Goal: Task Accomplishment & Management: Manage account settings

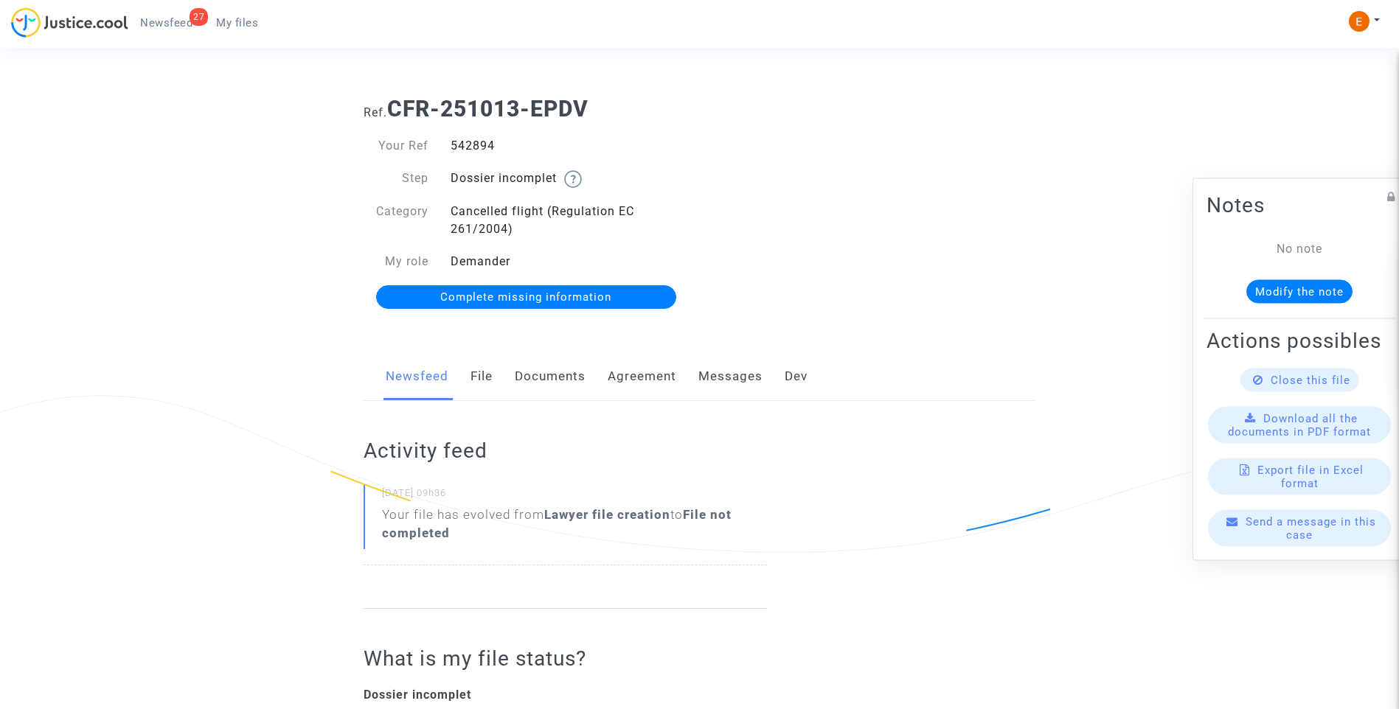
click at [538, 378] on link "Documents" at bounding box center [550, 376] width 71 height 49
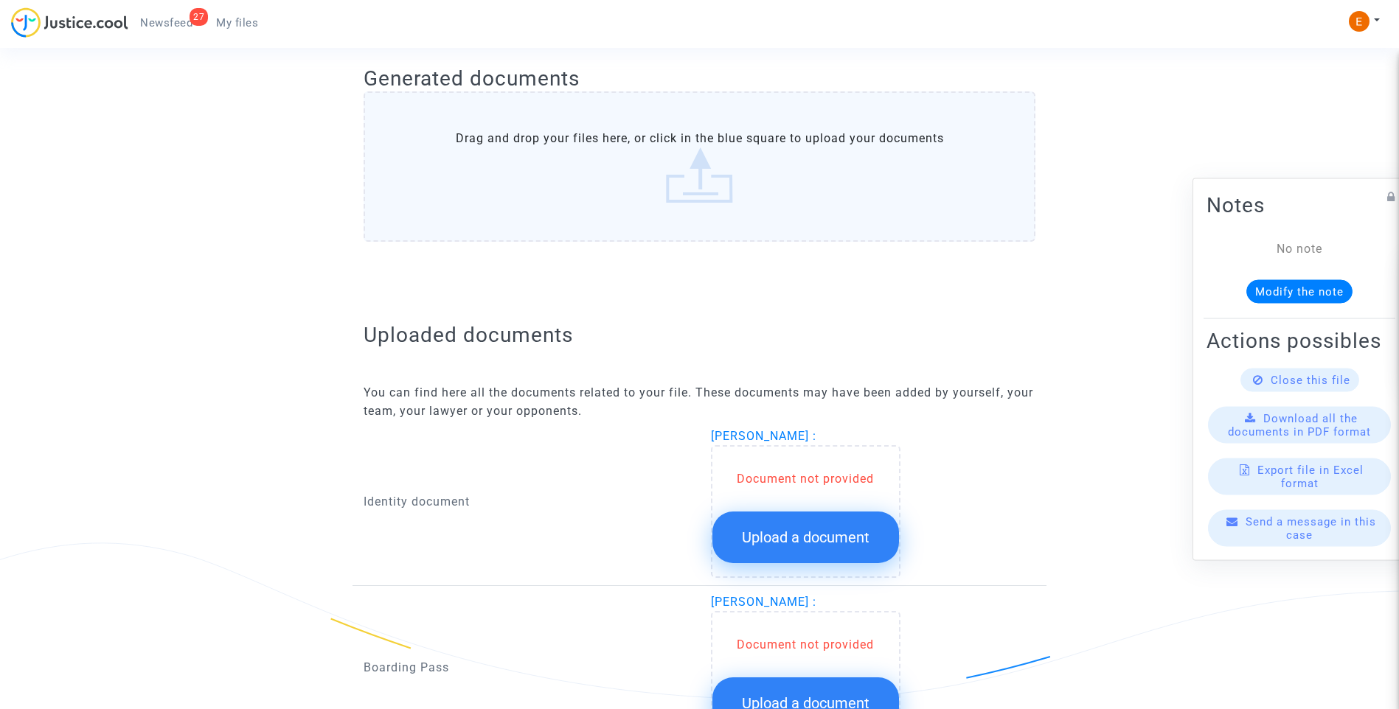
scroll to position [785, 0]
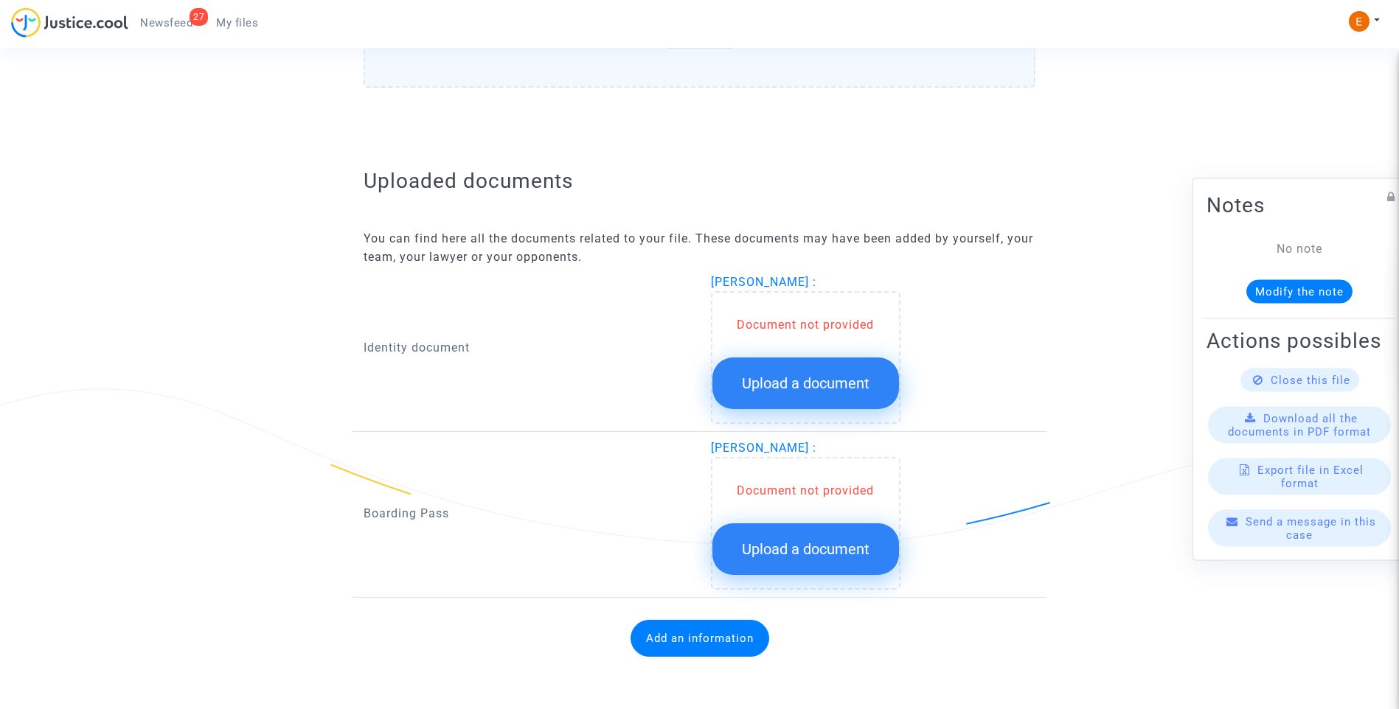
click at [810, 375] on span "Upload a document" at bounding box center [806, 384] width 128 height 18
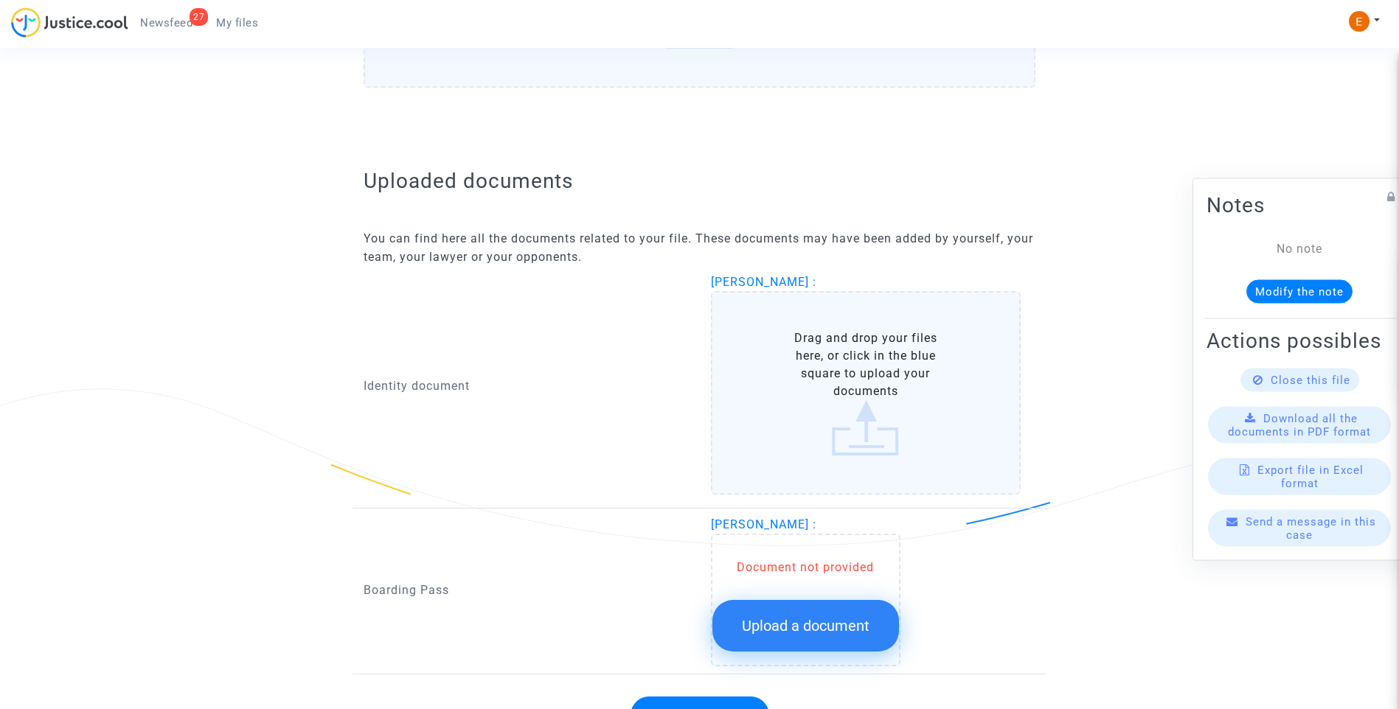
click at [857, 633] on button "Upload a document" at bounding box center [805, 626] width 187 height 52
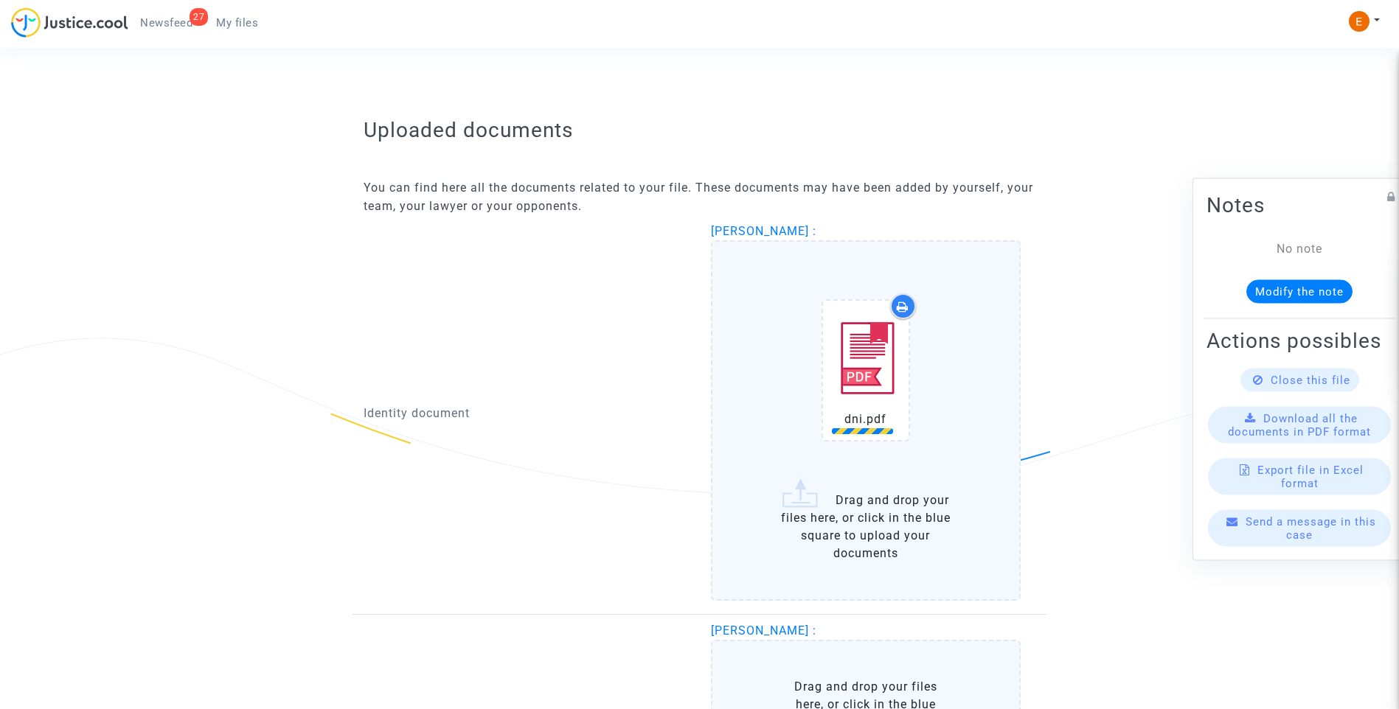
scroll to position [932, 0]
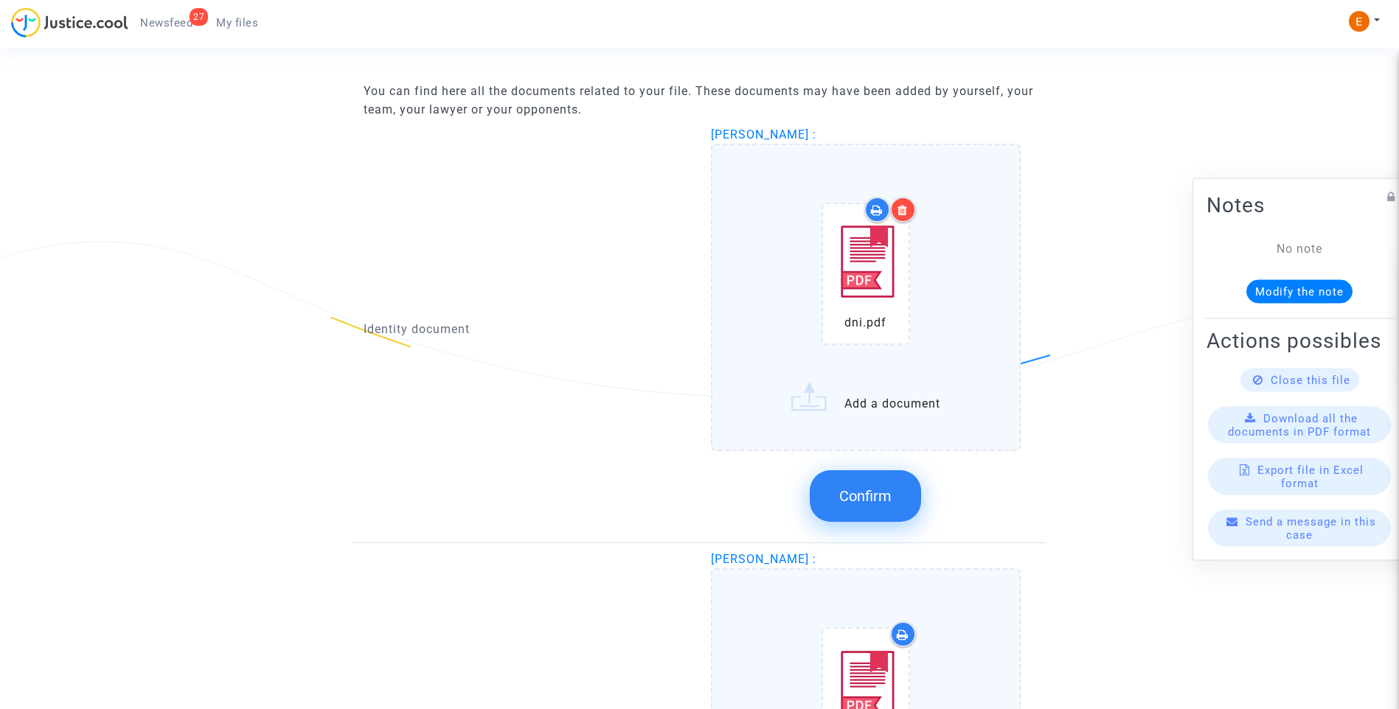
click at [910, 213] on div at bounding box center [903, 210] width 26 height 26
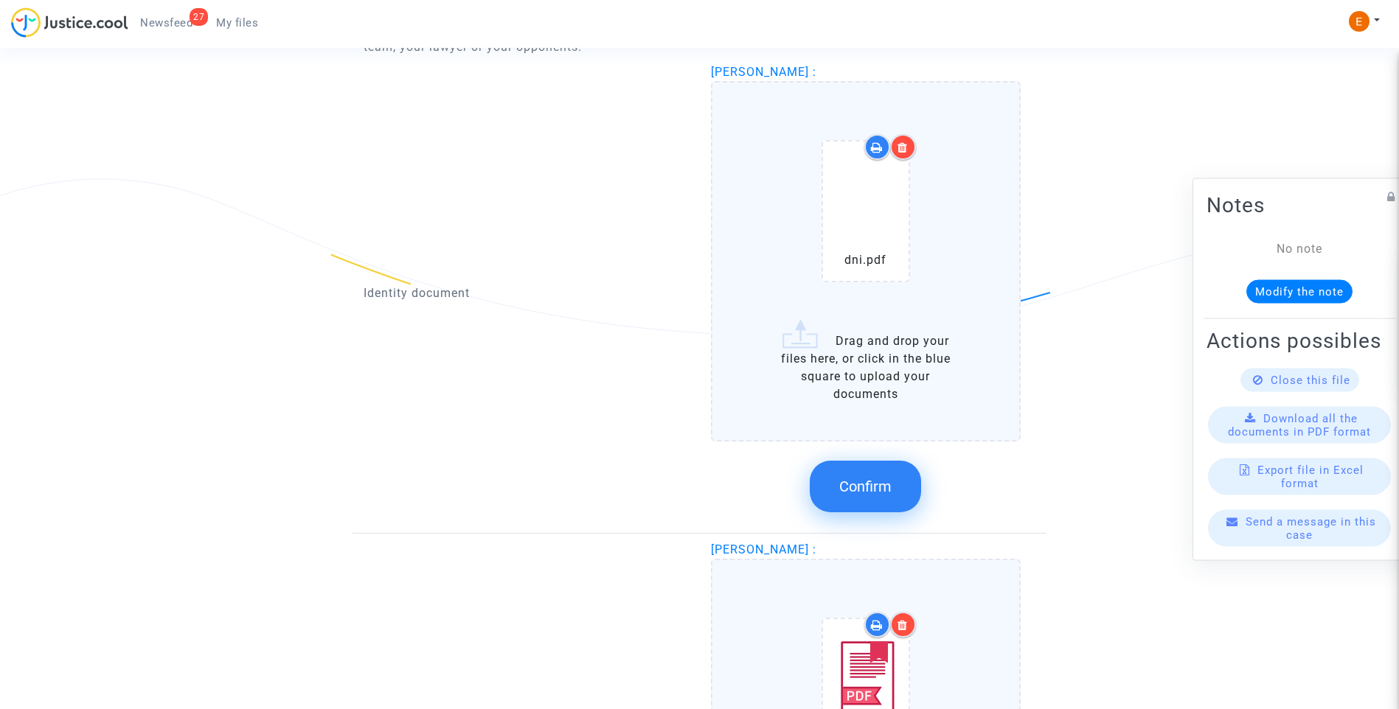
scroll to position [1080, 0]
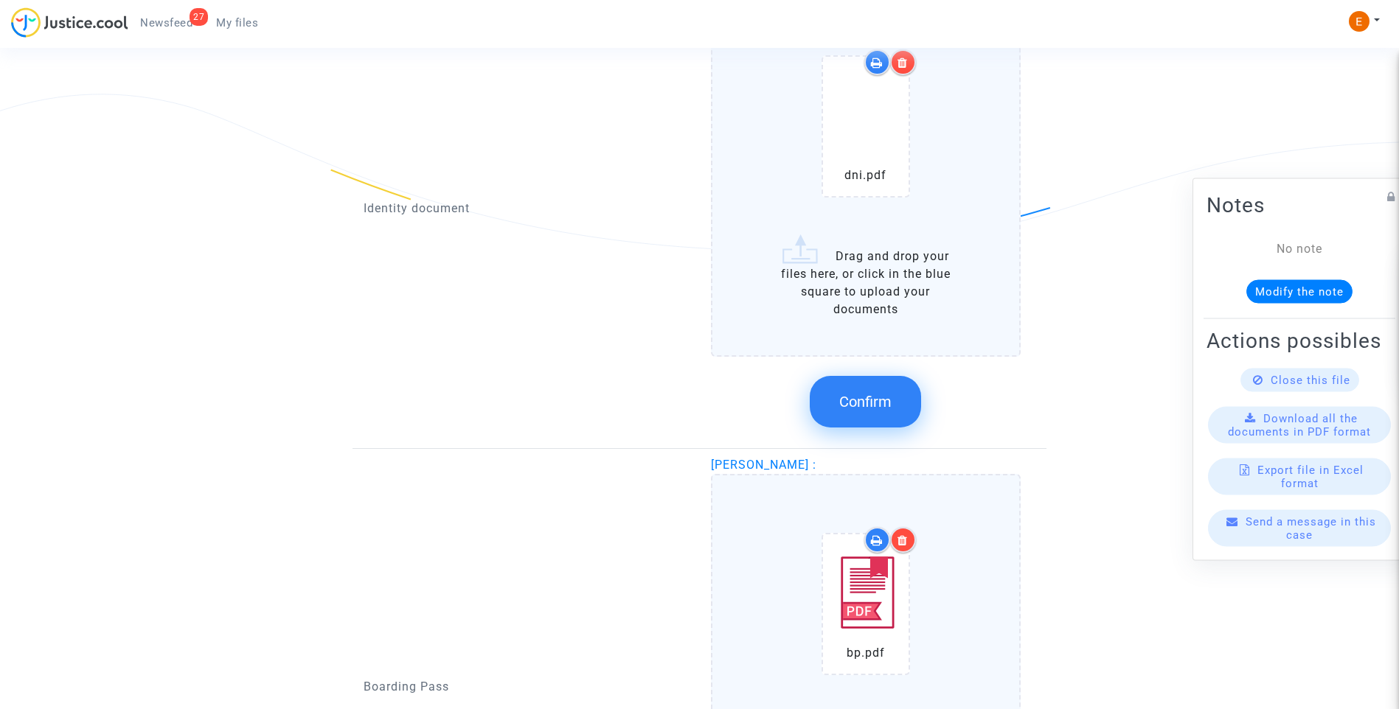
click at [919, 404] on button "Confirm" at bounding box center [865, 402] width 111 height 52
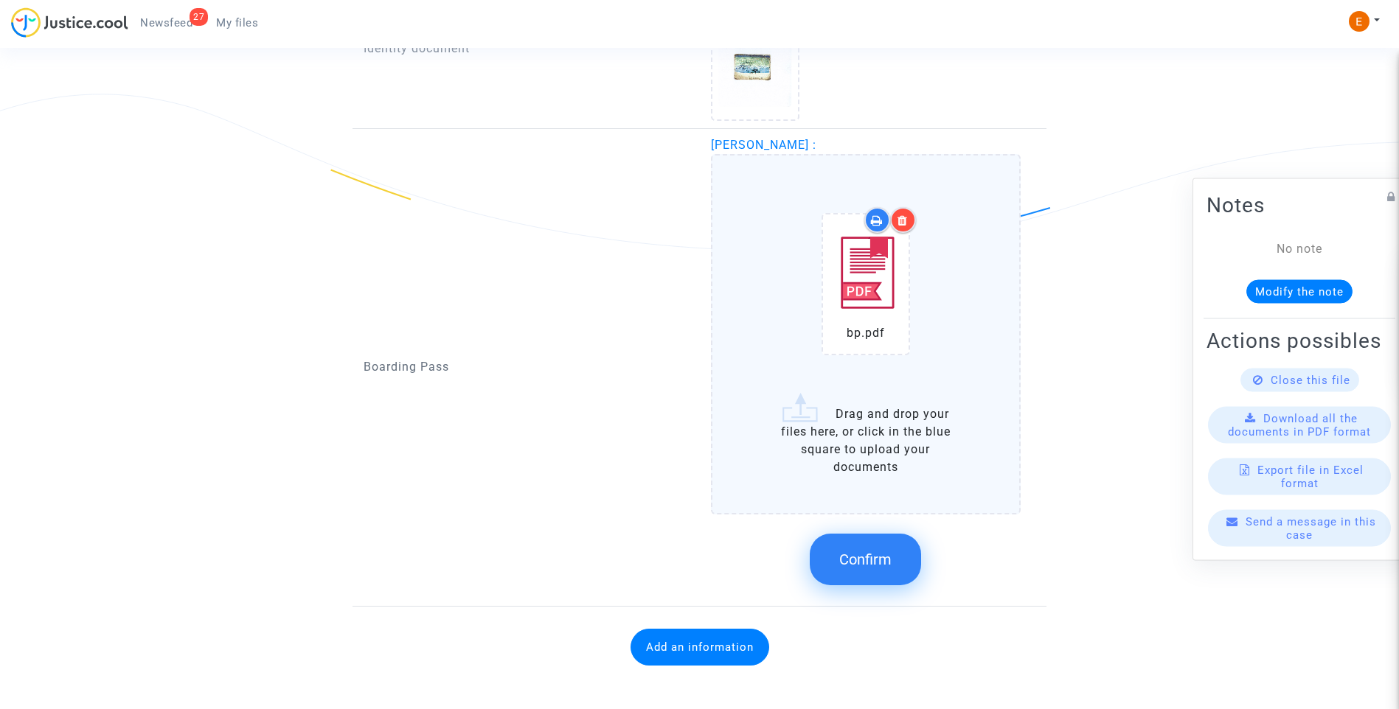
click at [854, 549] on button "Confirm" at bounding box center [865, 560] width 111 height 52
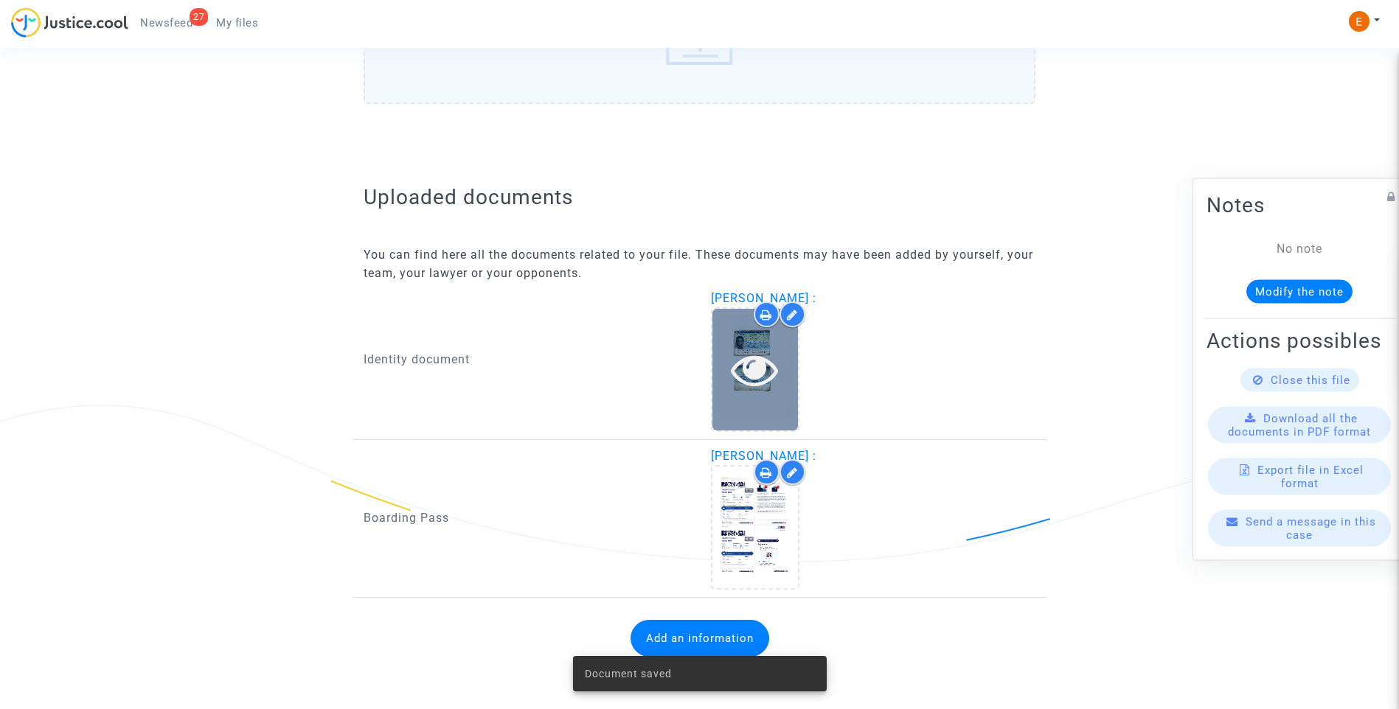
scroll to position [768, 0]
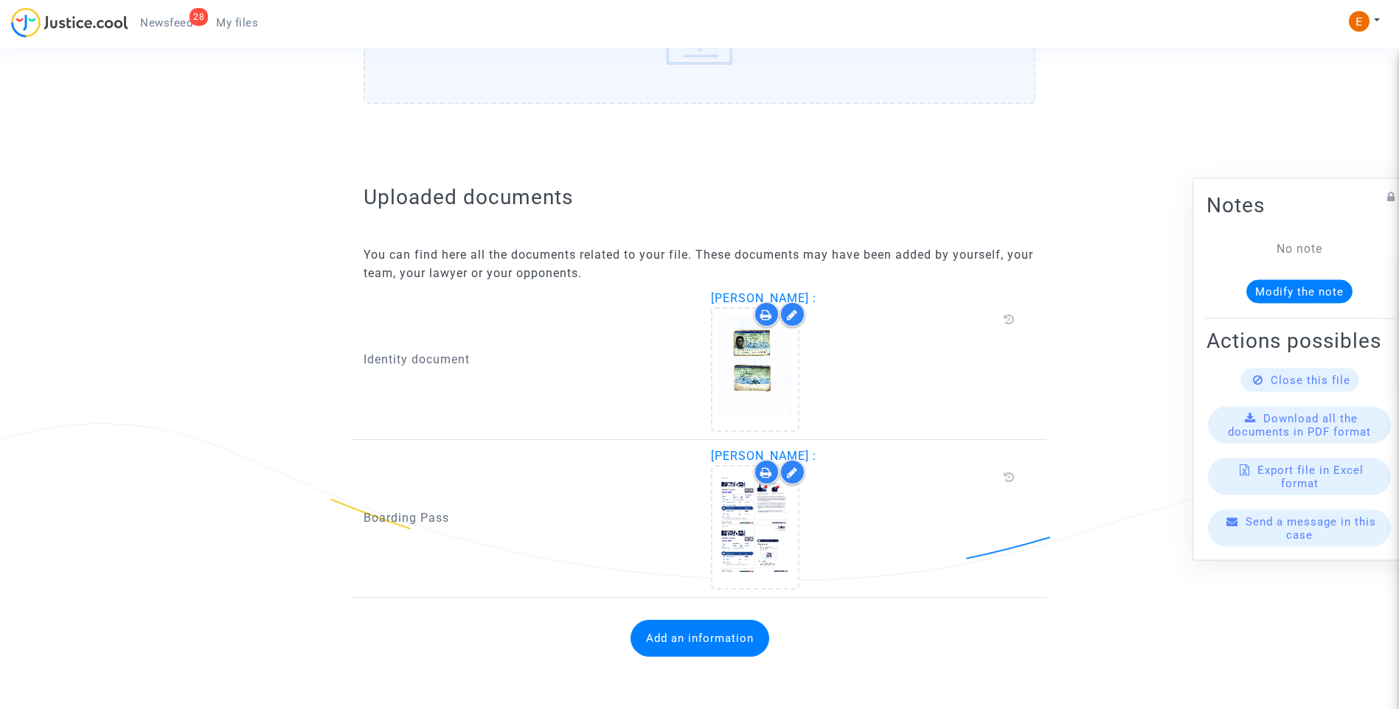
click at [672, 644] on button "Add an information" at bounding box center [699, 638] width 139 height 37
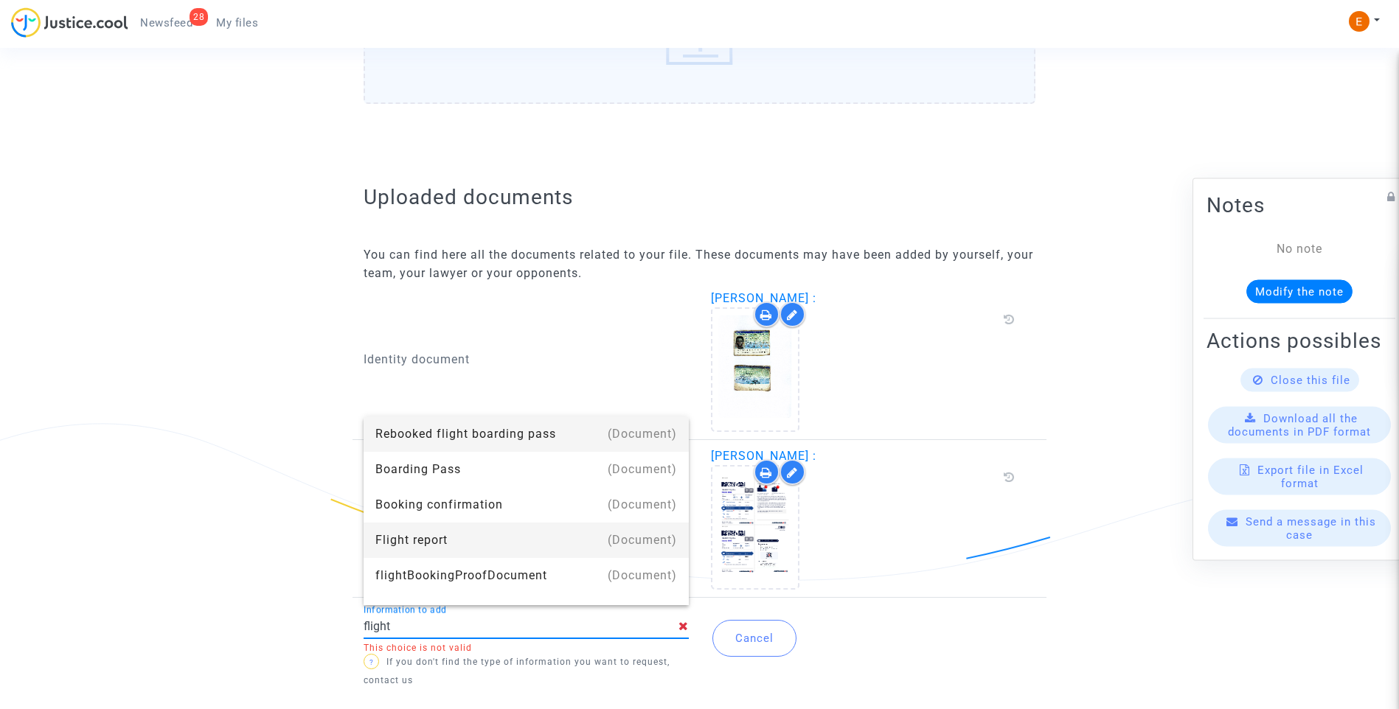
click at [459, 529] on div "Flight report" at bounding box center [526, 540] width 302 height 35
type input "Flight report"
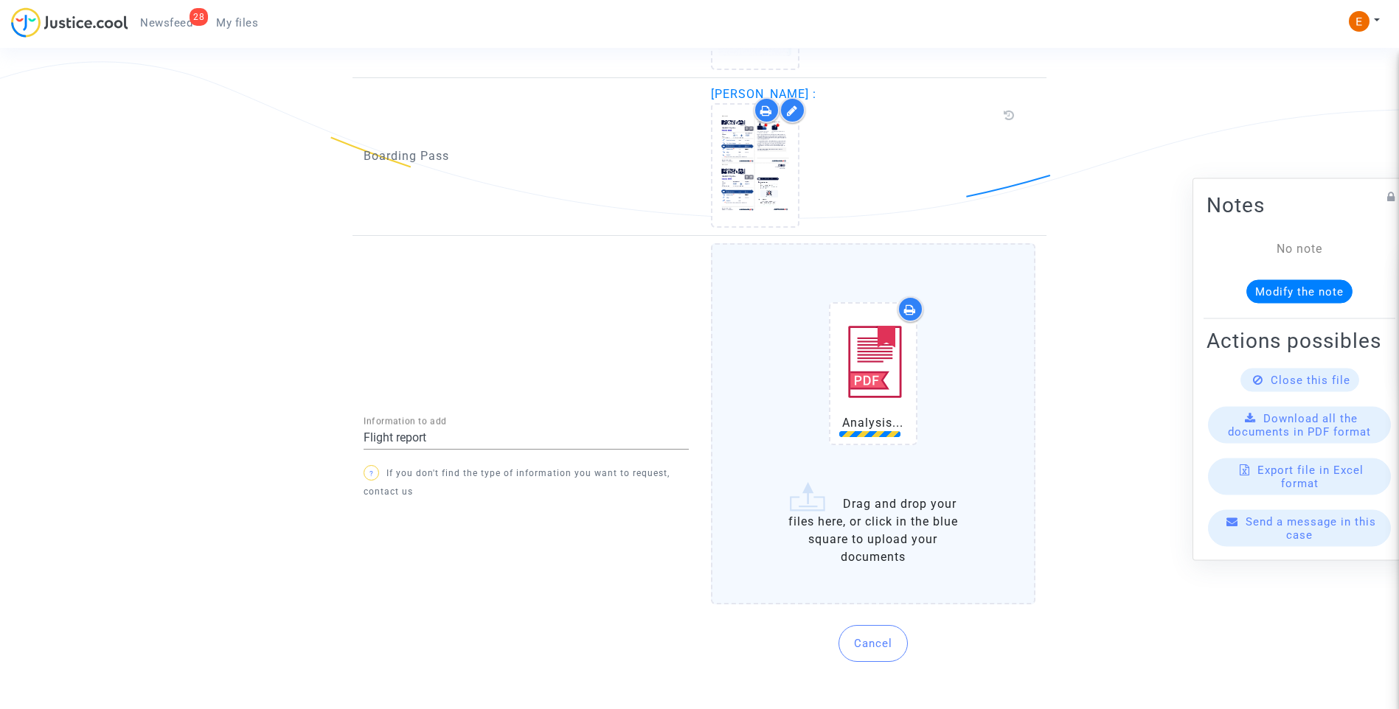
scroll to position [1124, 0]
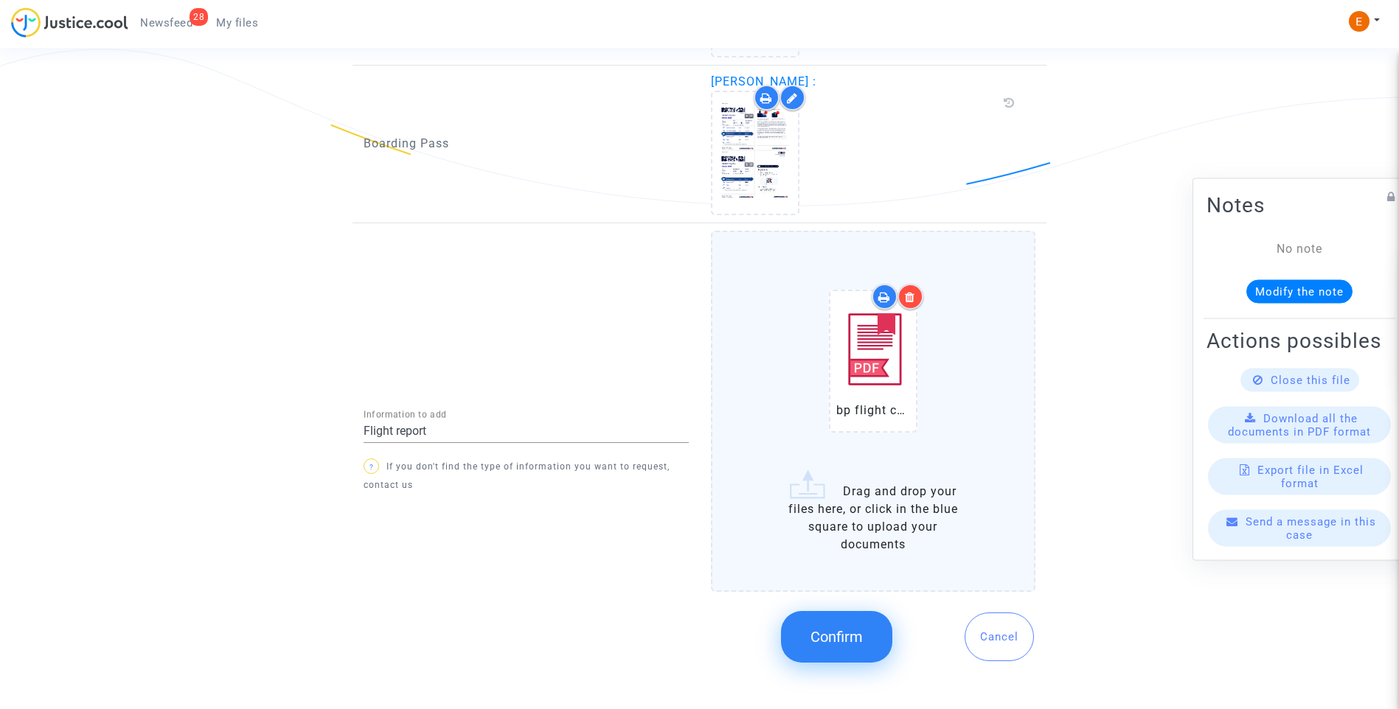
click at [849, 635] on span "Confirm" at bounding box center [836, 637] width 52 height 18
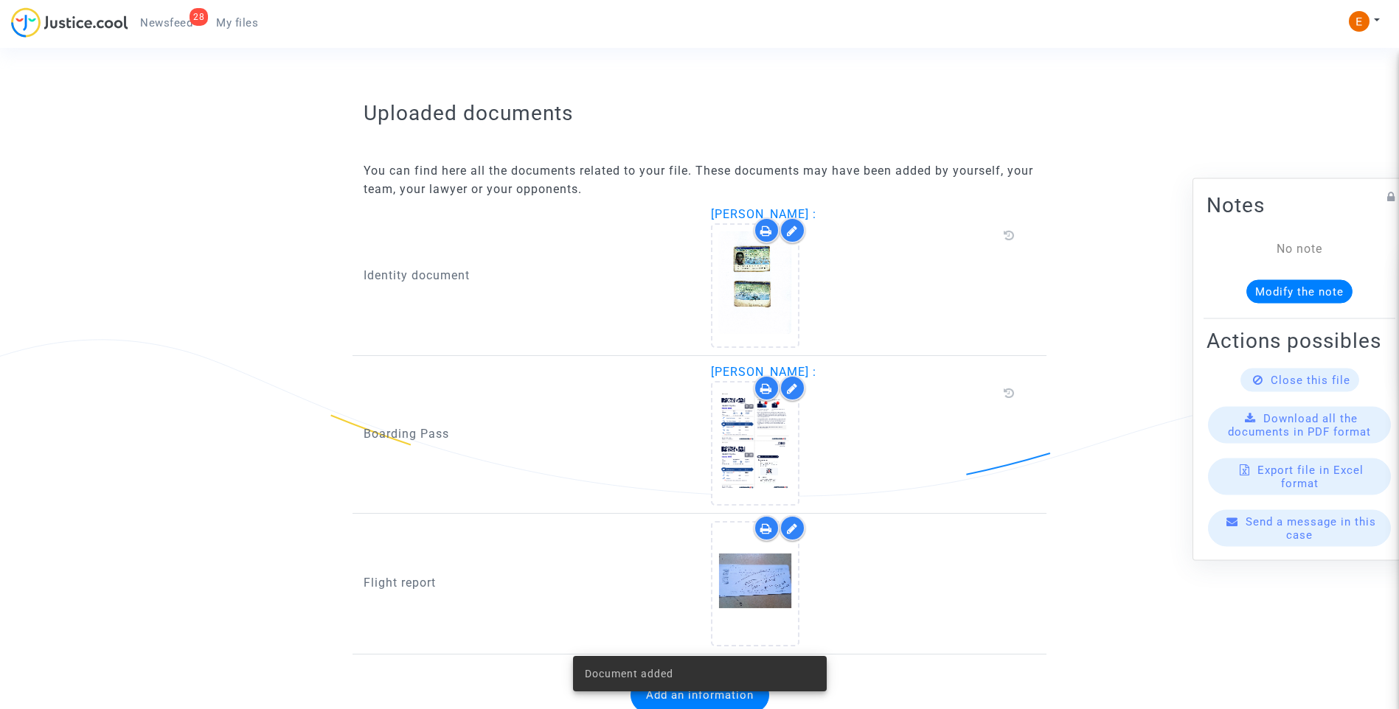
scroll to position [891, 0]
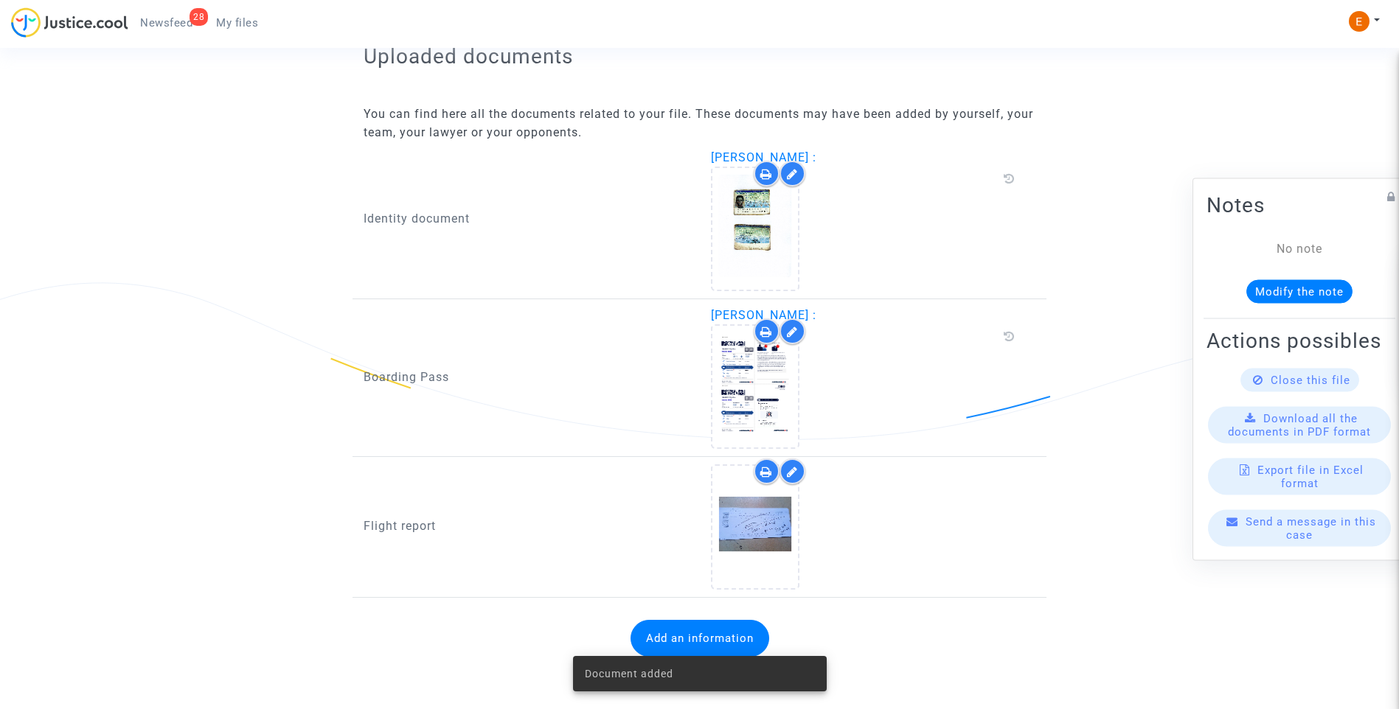
click at [172, 21] on span "Newsfeed" at bounding box center [166, 22] width 52 height 13
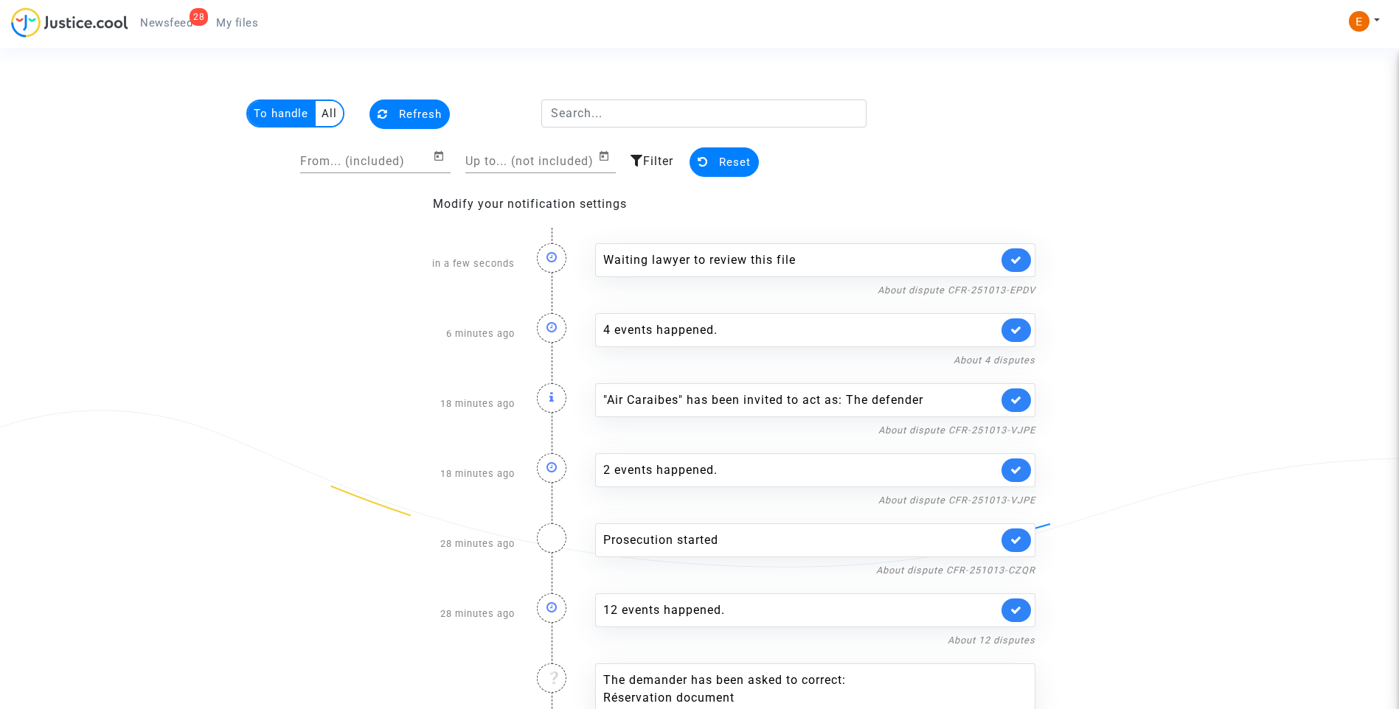
click at [1018, 250] on link at bounding box center [1015, 260] width 29 height 24
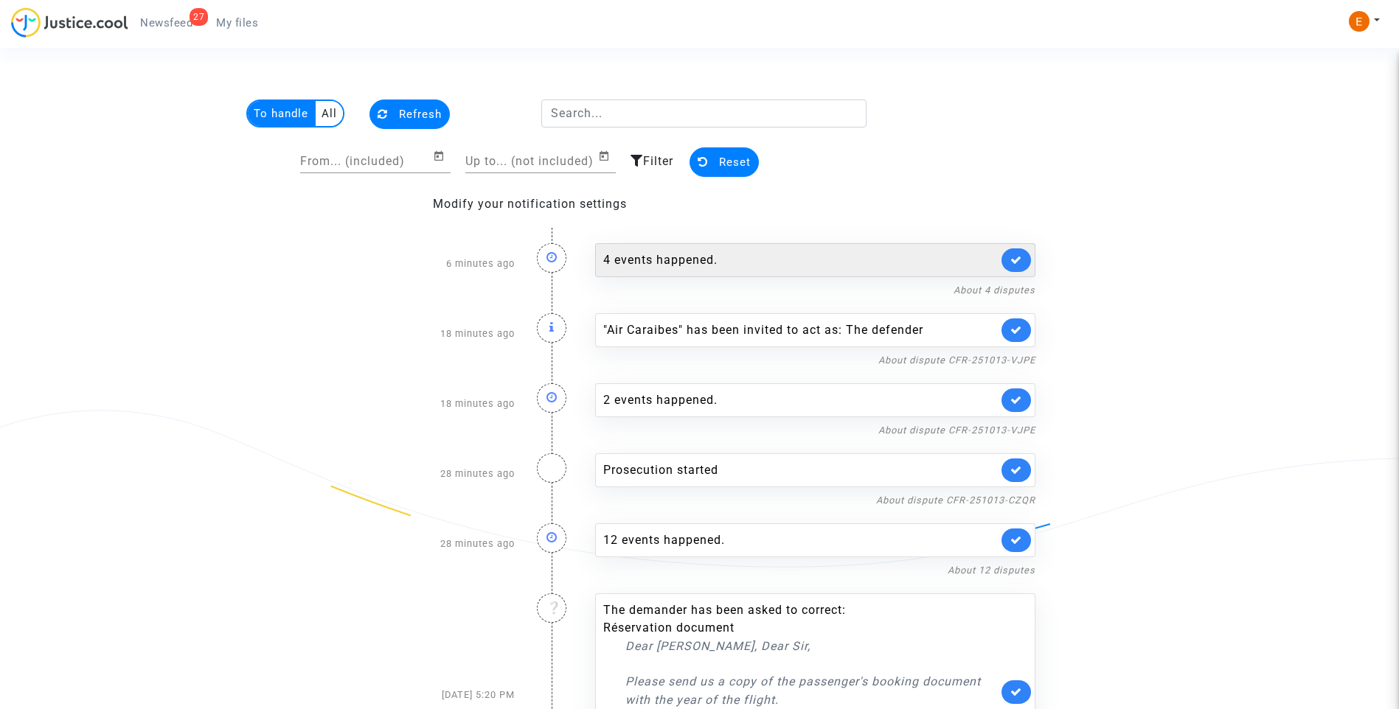
click at [650, 262] on div "4 events happened." at bounding box center [800, 260] width 394 height 18
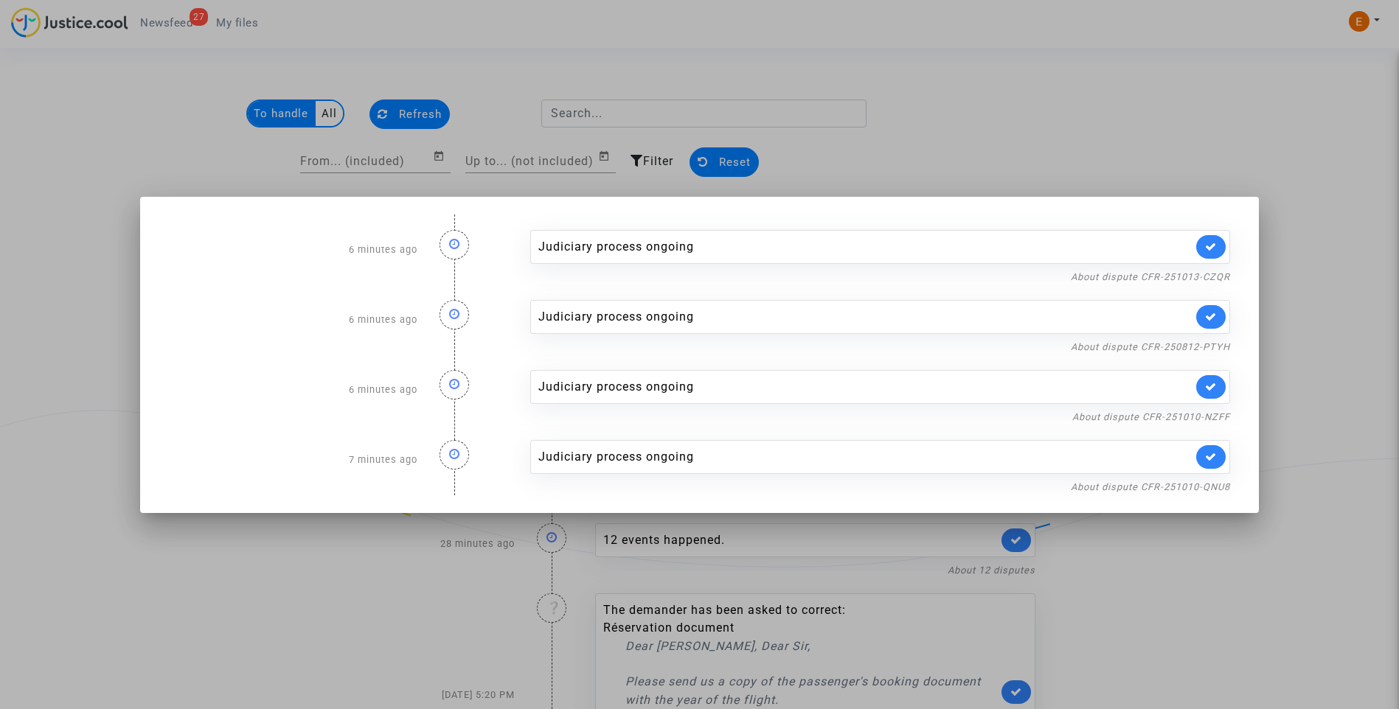
click at [1013, 133] on div at bounding box center [699, 354] width 1399 height 709
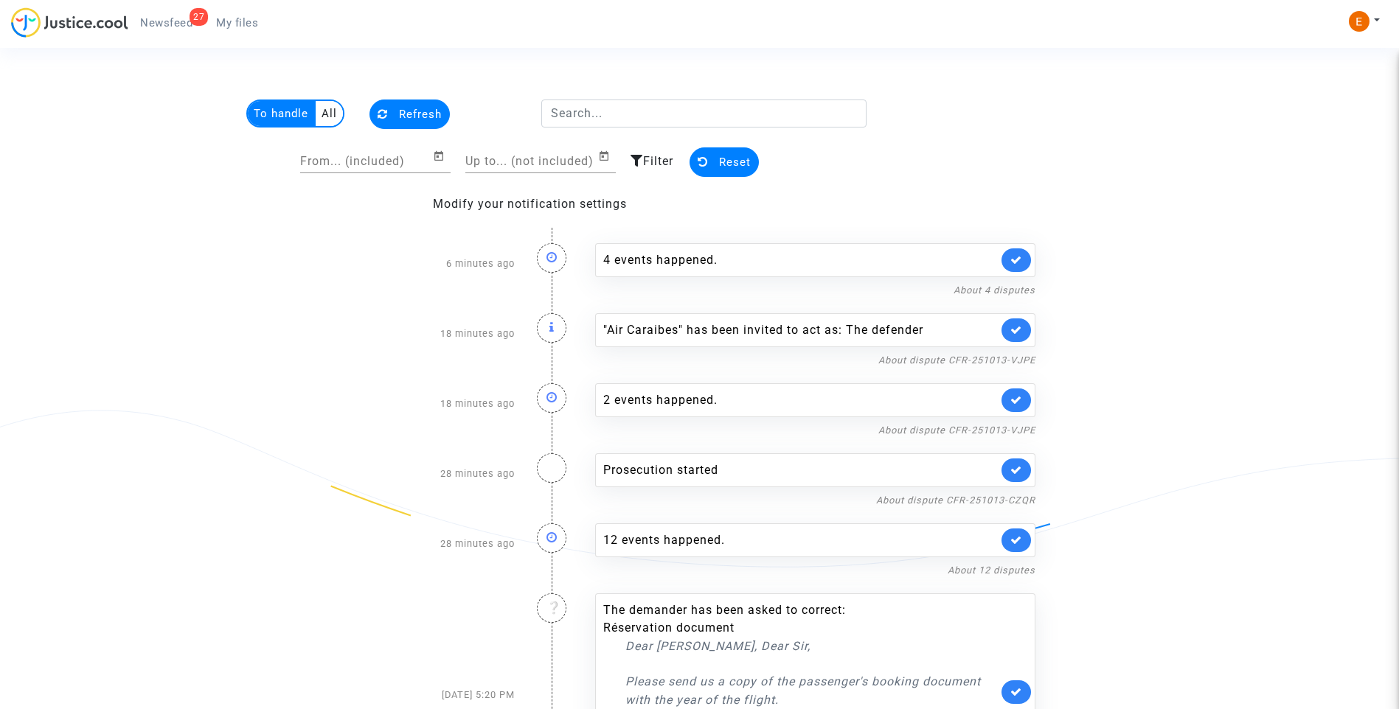
click at [1010, 327] on icon at bounding box center [1016, 329] width 12 height 11
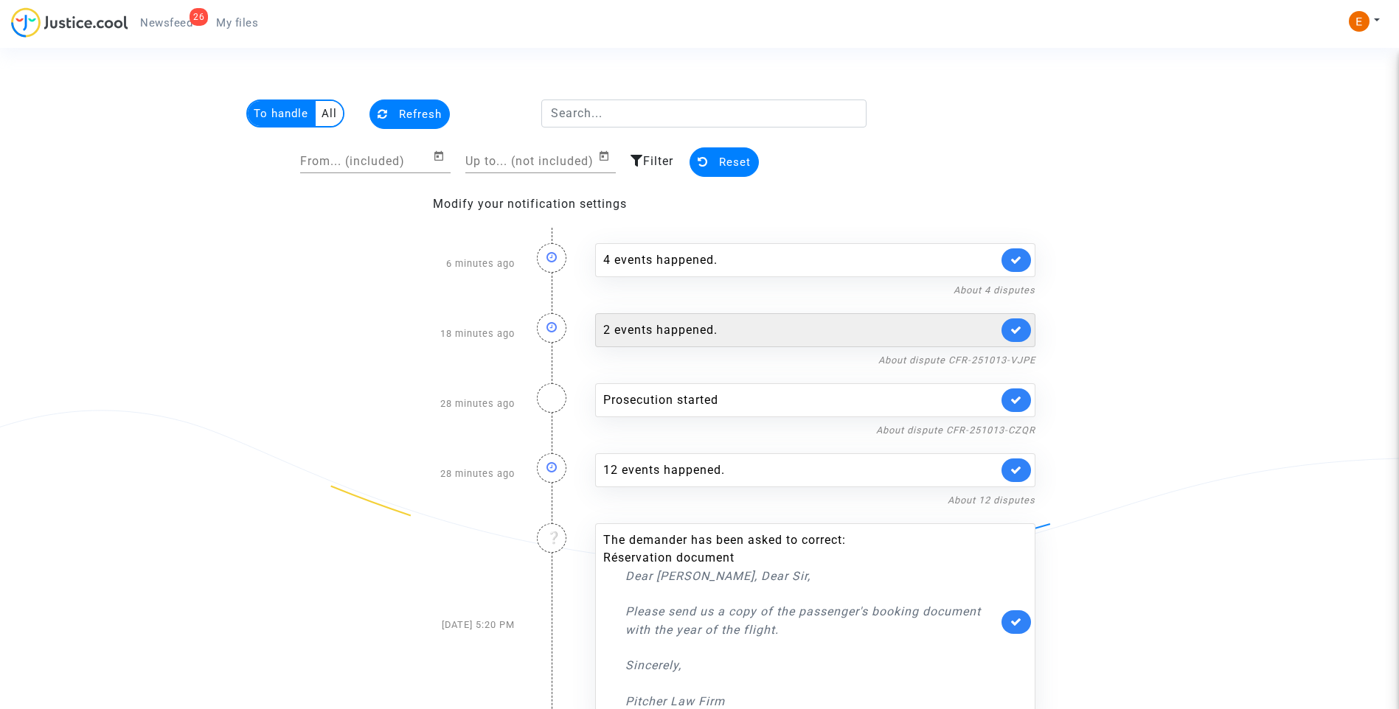
click at [671, 323] on div "2 events happened." at bounding box center [800, 330] width 394 height 18
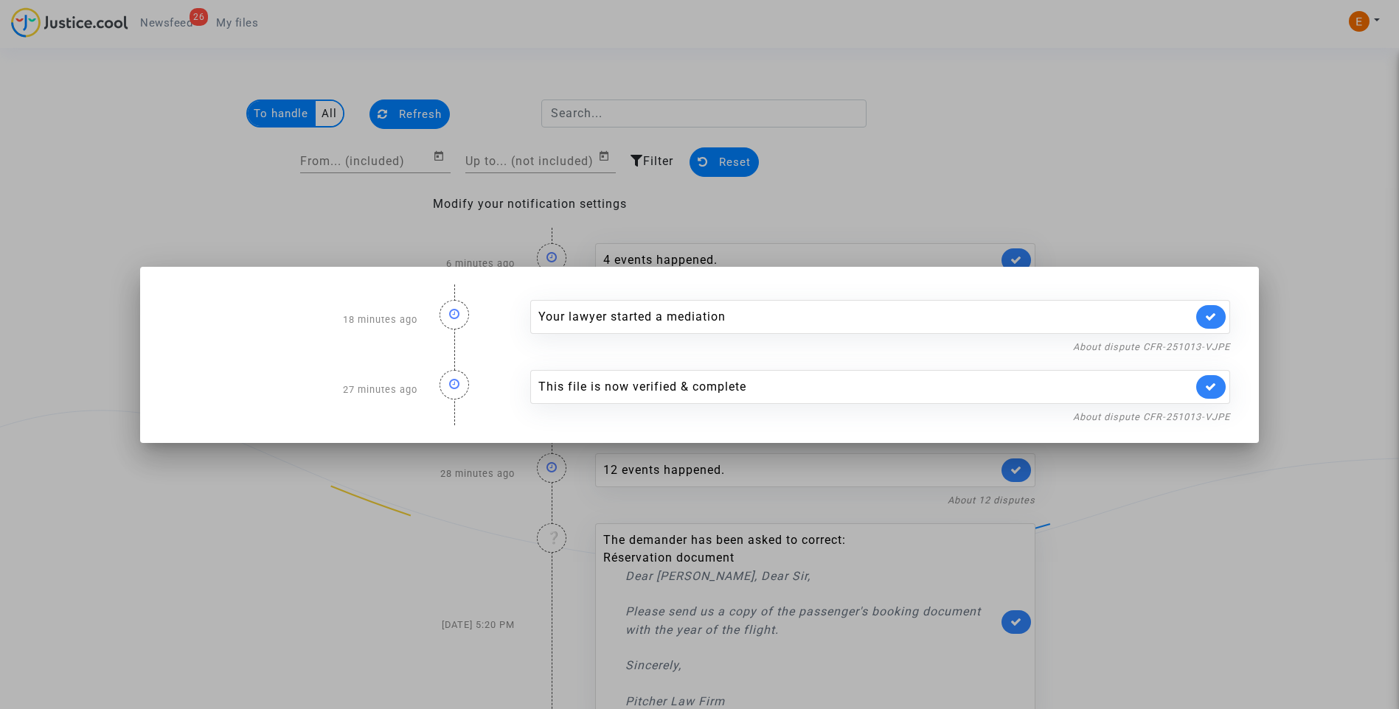
click at [1019, 163] on div at bounding box center [699, 354] width 1399 height 709
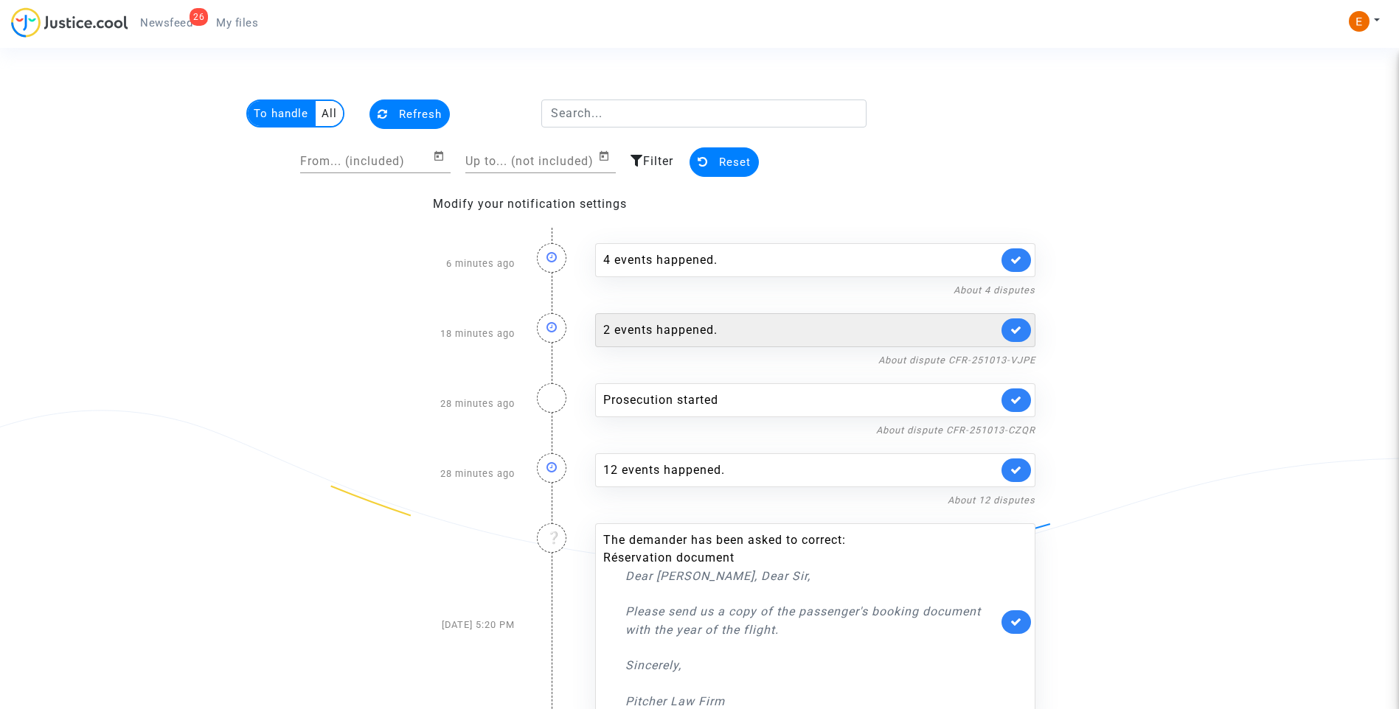
click at [812, 334] on div "2 events happened." at bounding box center [800, 330] width 394 height 18
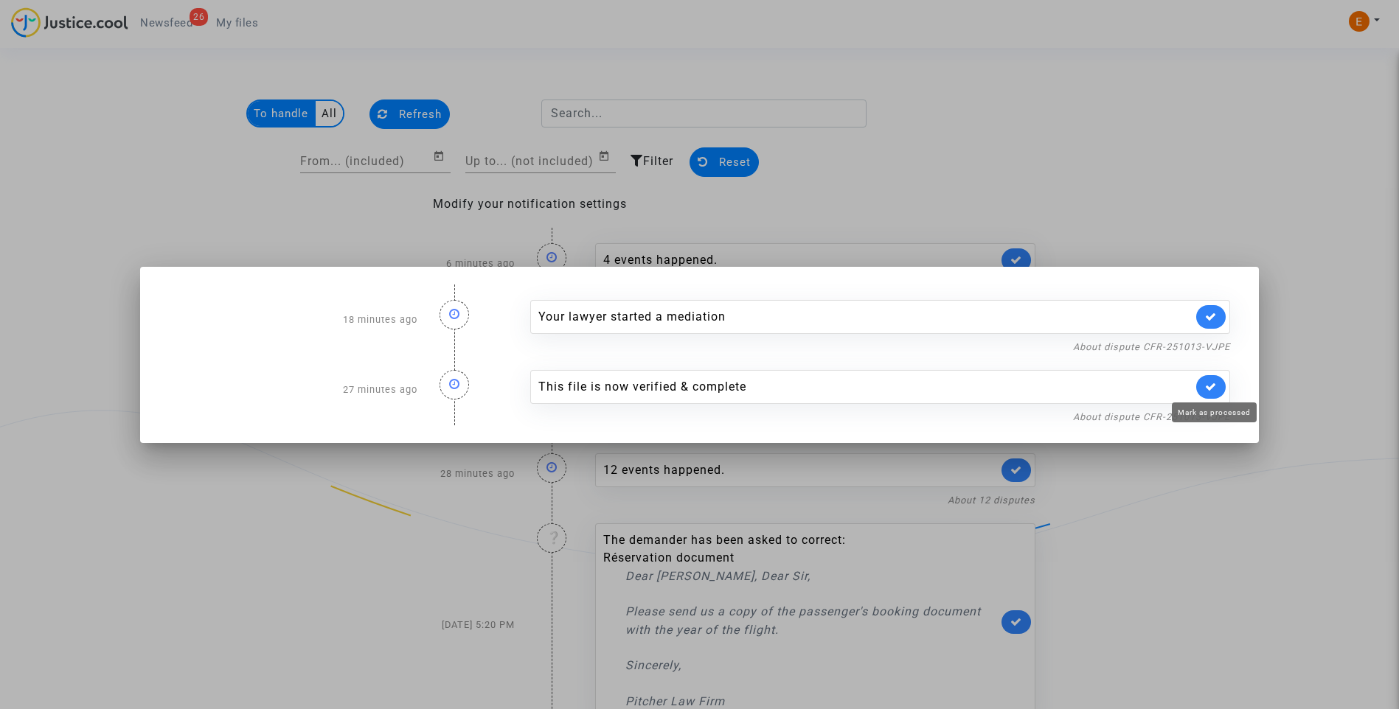
click at [1214, 391] on icon at bounding box center [1211, 386] width 12 height 11
click at [1289, 190] on div at bounding box center [699, 354] width 1399 height 709
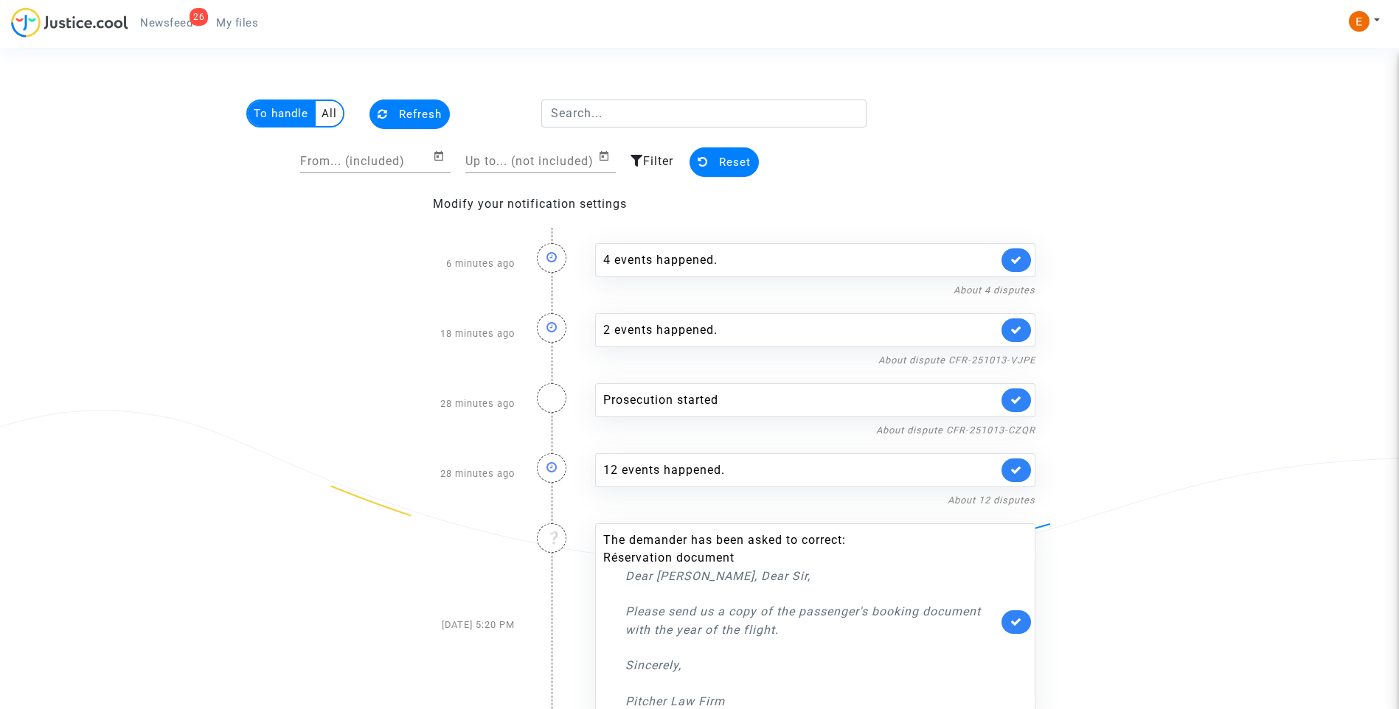
click at [1014, 393] on link at bounding box center [1015, 401] width 29 height 24
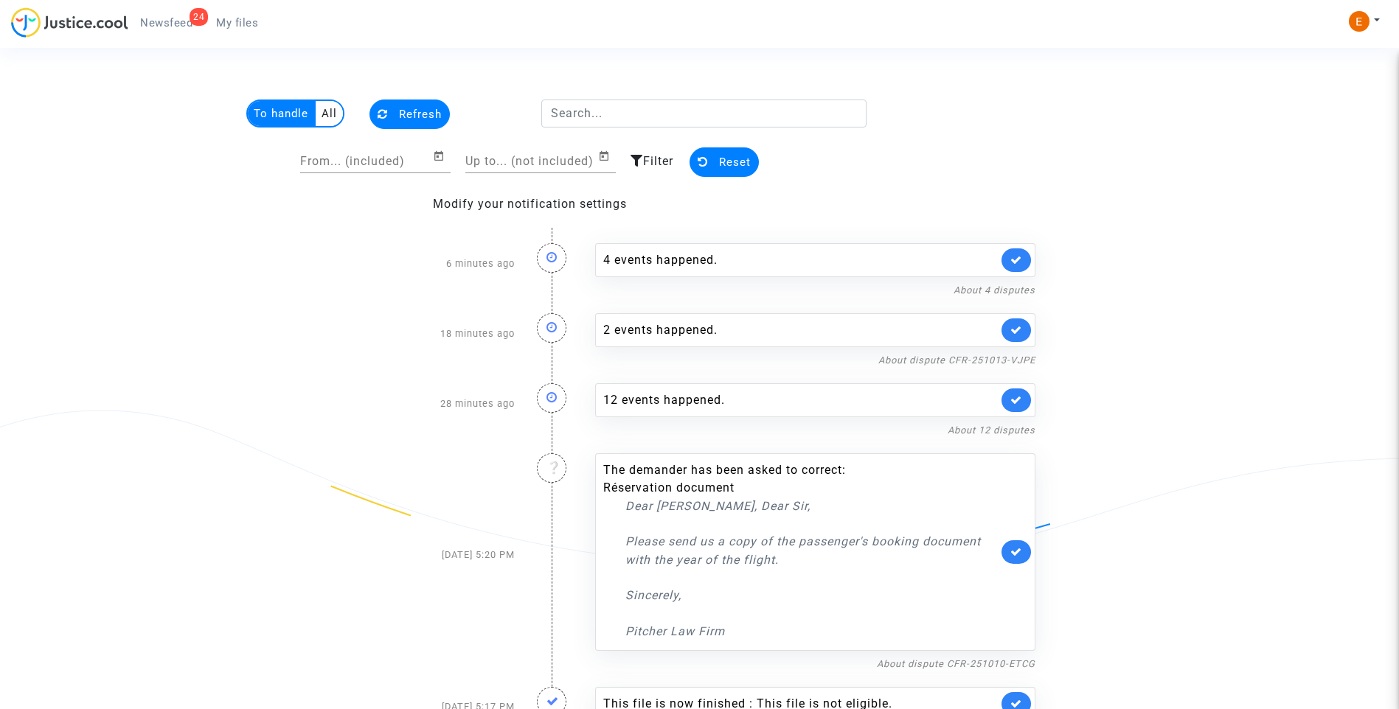
drag, startPoint x: 237, startPoint y: 21, endPoint x: 173, endPoint y: 22, distance: 63.4
click at [237, 21] on span "My files" at bounding box center [237, 22] width 42 height 13
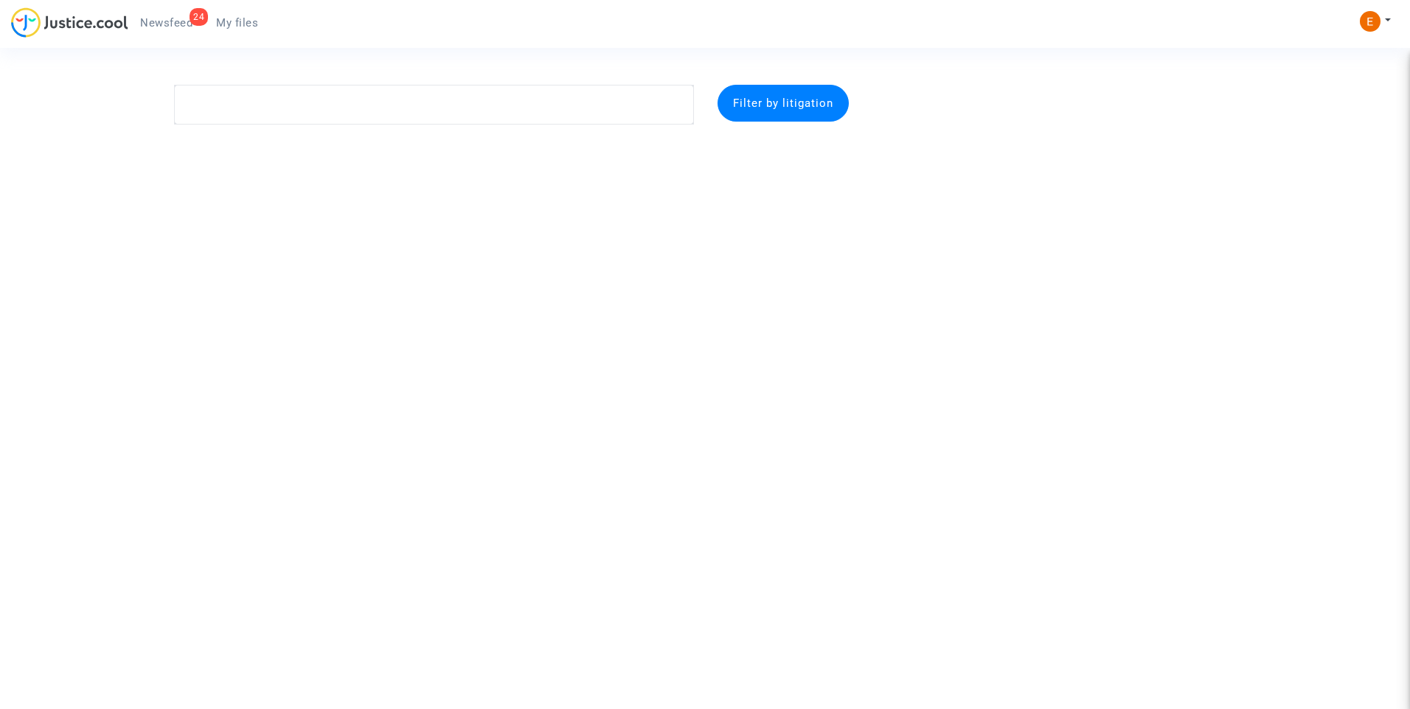
click at [173, 22] on span "Newsfeed" at bounding box center [166, 22] width 52 height 13
